Goal: Task Accomplishment & Management: Manage account settings

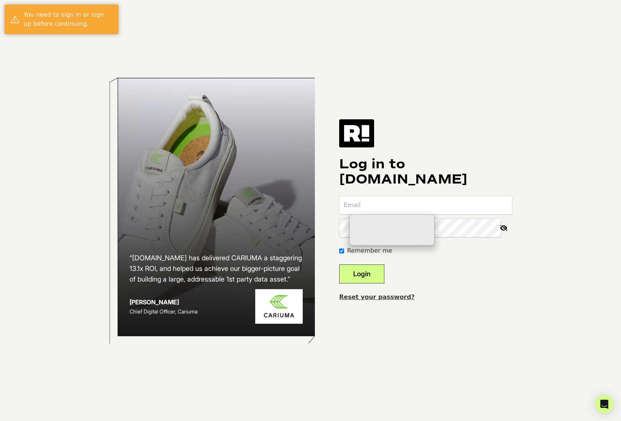
click at [377, 206] on input "email" at bounding box center [425, 205] width 173 height 18
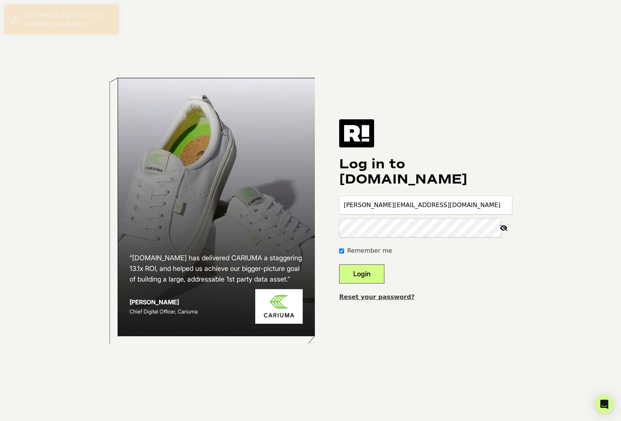
type input "bruce@inboundinsight.com"
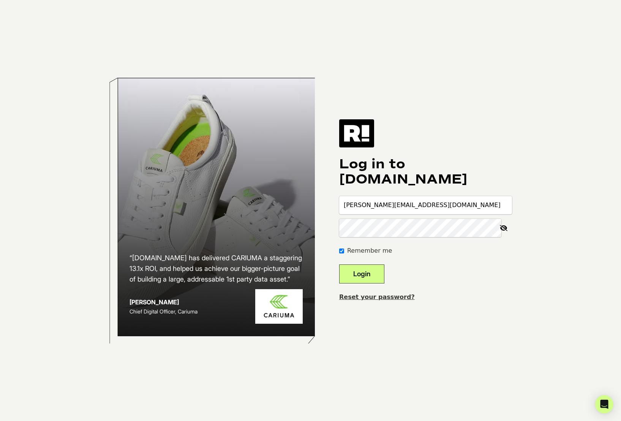
click at [414, 249] on div "Remember me" at bounding box center [425, 250] width 173 height 9
drag, startPoint x: 503, startPoint y: 231, endPoint x: 498, endPoint y: 232, distance: 4.7
click at [503, 231] on icon at bounding box center [503, 228] width 17 height 18
click at [367, 271] on button "Login" at bounding box center [361, 273] width 45 height 19
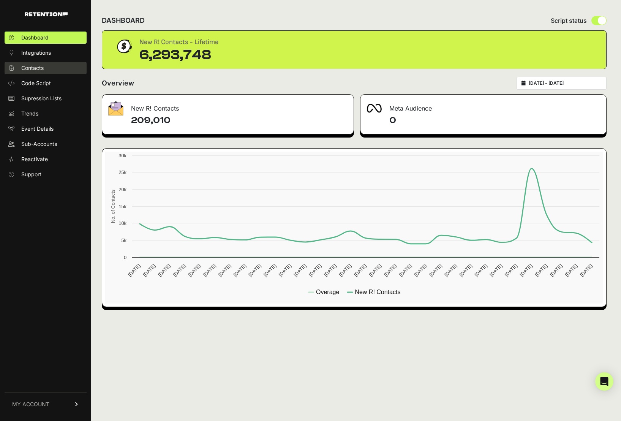
click at [34, 67] on span "Contacts" at bounding box center [32, 68] width 22 height 8
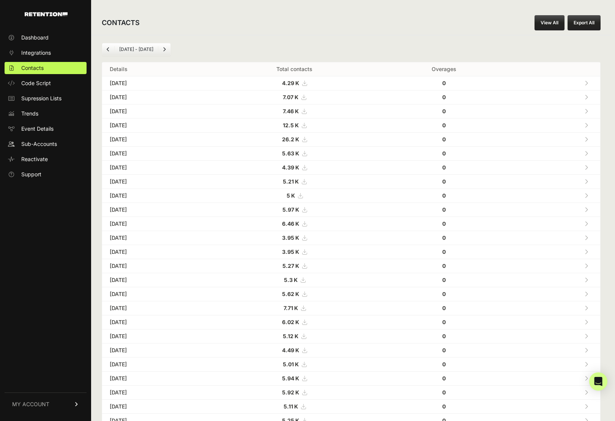
click at [307, 138] on icon at bounding box center [304, 139] width 5 height 5
